Goal: Transaction & Acquisition: Download file/media

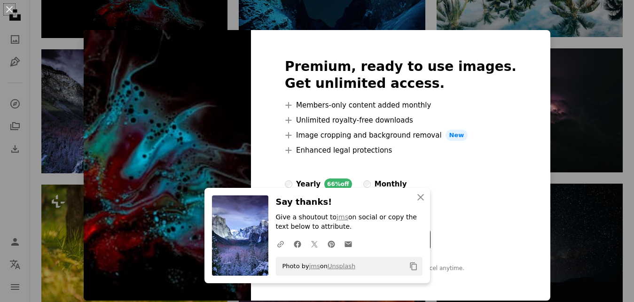
scroll to position [572, 0]
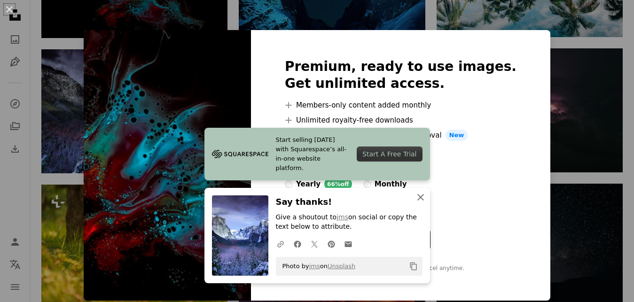
click at [417, 194] on icon "An X shape" at bounding box center [420, 197] width 11 height 11
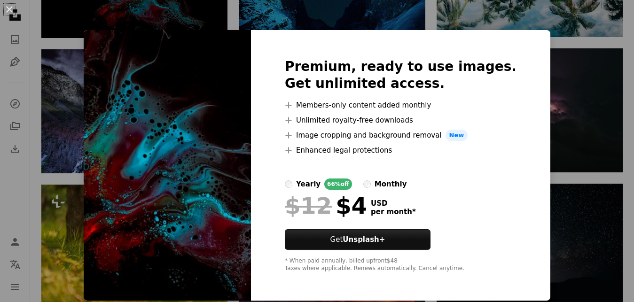
click at [232, 26] on div "An X shape Premium, ready to use images. Get unlimited access. A plus sign Memb…" at bounding box center [317, 151] width 634 height 302
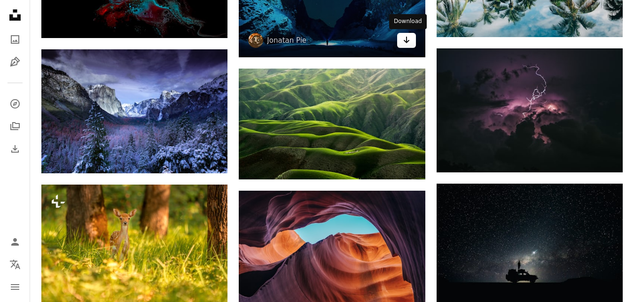
click at [408, 44] on icon "Arrow pointing down" at bounding box center [407, 39] width 8 height 11
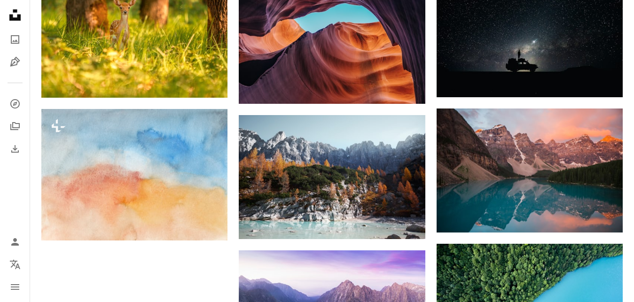
scroll to position [858, 0]
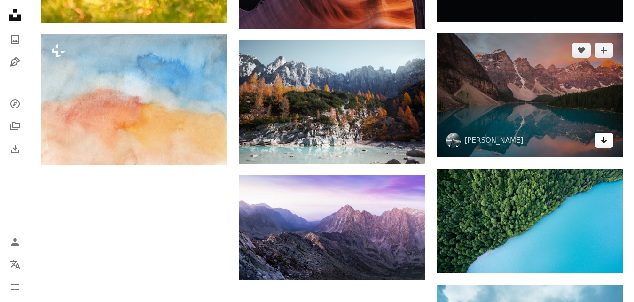
click at [604, 142] on icon "Download" at bounding box center [604, 140] width 6 height 7
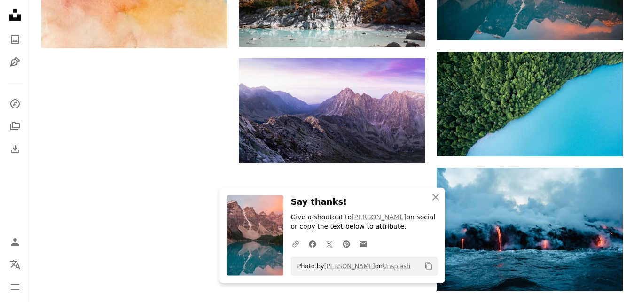
scroll to position [1145, 0]
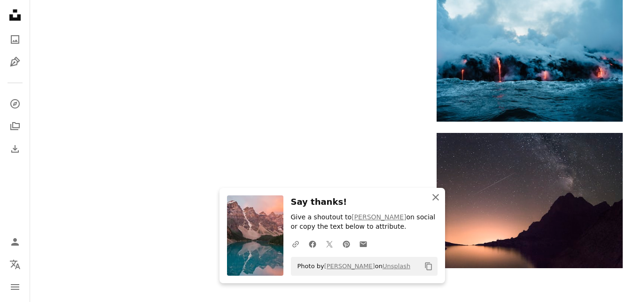
click at [440, 199] on icon "An X shape" at bounding box center [435, 197] width 11 height 11
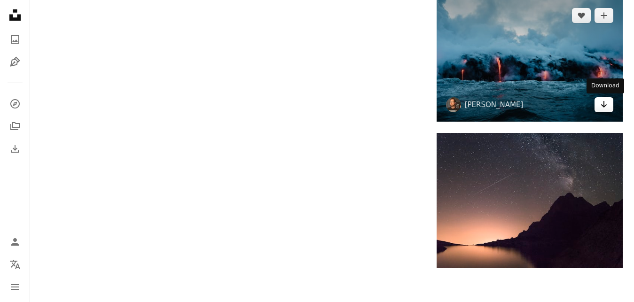
click at [599, 108] on link "Arrow pointing down" at bounding box center [603, 104] width 19 height 15
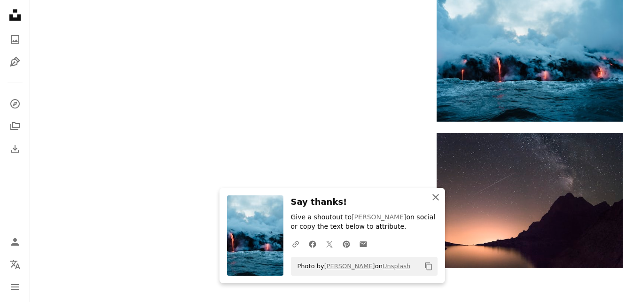
click at [437, 199] on icon "button" at bounding box center [435, 197] width 7 height 7
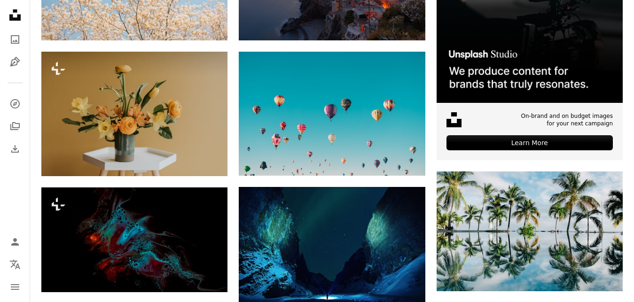
scroll to position [286, 0]
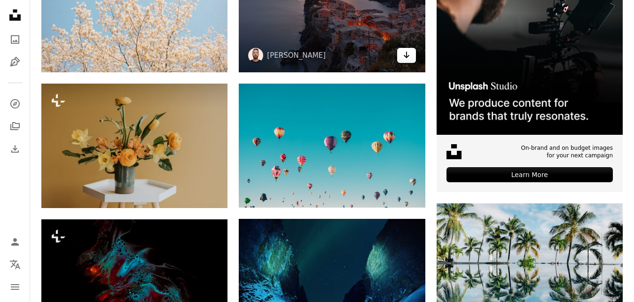
click at [400, 60] on link "Arrow pointing down" at bounding box center [406, 55] width 19 height 15
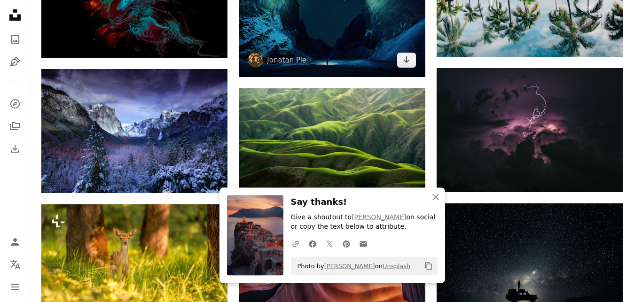
scroll to position [572, 0]
